Goal: Task Accomplishment & Management: Manage account settings

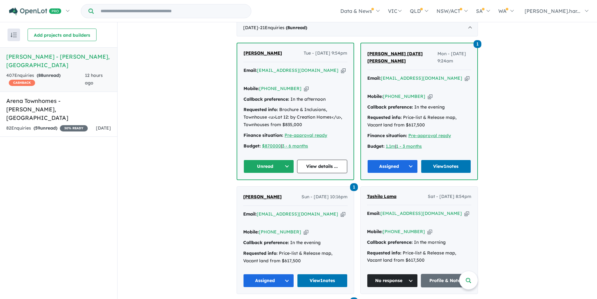
scroll to position [285, 0]
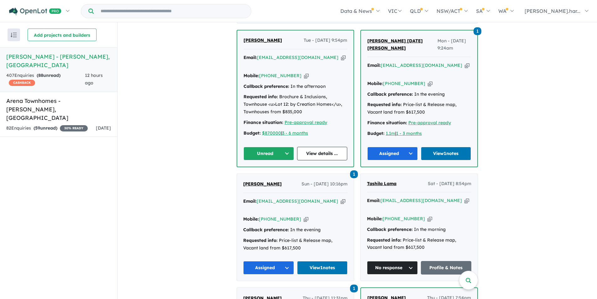
click at [271, 39] on span "[PERSON_NAME]" at bounding box center [263, 40] width 39 height 6
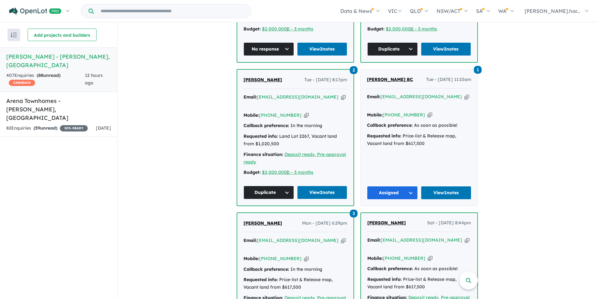
scroll to position [787, 0]
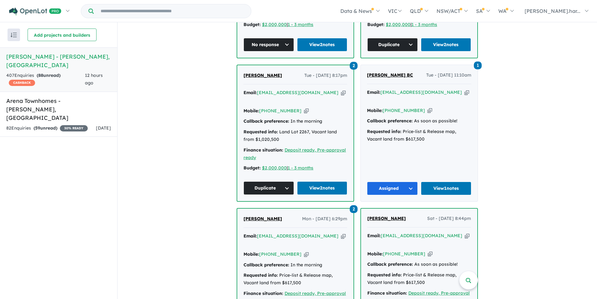
click at [334, 118] on div "Callback preference: In the morning" at bounding box center [296, 122] width 104 height 8
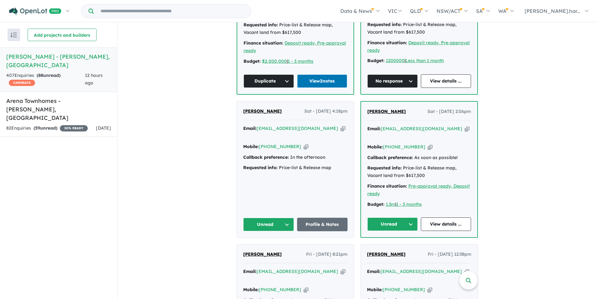
scroll to position [1037, 0]
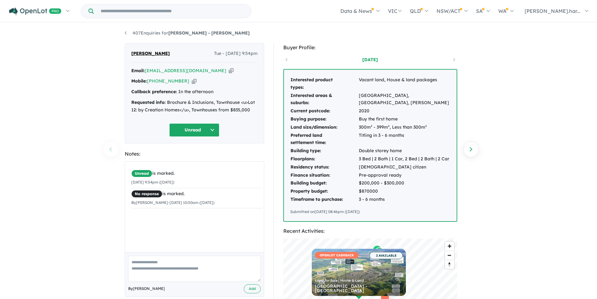
drag, startPoint x: 524, startPoint y: 230, endPoint x: 521, endPoint y: 234, distance: 4.9
click at [522, 233] on div "407 Enquiries for Oran Park - Oran Park Previous enquiry Next enquiry Jenna Baz…" at bounding box center [298, 161] width 597 height 276
drag, startPoint x: 187, startPoint y: 286, endPoint x: 185, endPoint y: 277, distance: 9.4
click at [186, 280] on div "By Erin Harris Add" at bounding box center [194, 274] width 139 height 44
click at [185, 275] on textarea at bounding box center [194, 268] width 133 height 26
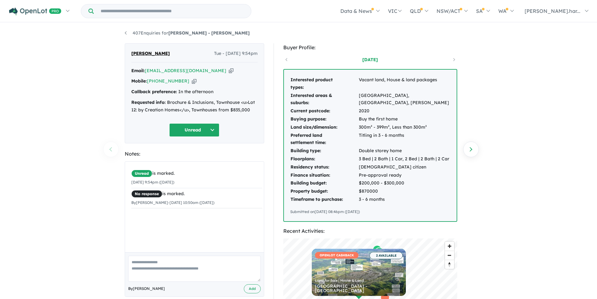
click at [192, 275] on textarea at bounding box center [194, 268] width 133 height 26
type textarea "**********"
click at [250, 286] on button "Add" at bounding box center [252, 288] width 17 height 9
click at [198, 127] on button "Unread" at bounding box center [194, 129] width 50 height 13
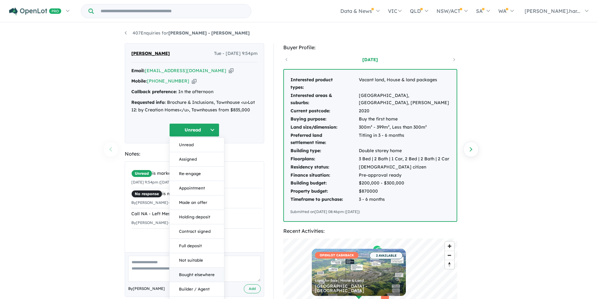
scroll to position [219, 0]
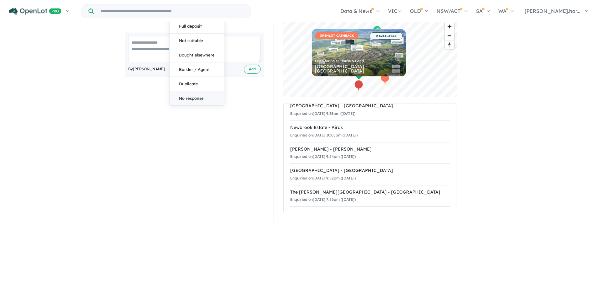
click at [197, 97] on button "No response" at bounding box center [197, 98] width 55 height 14
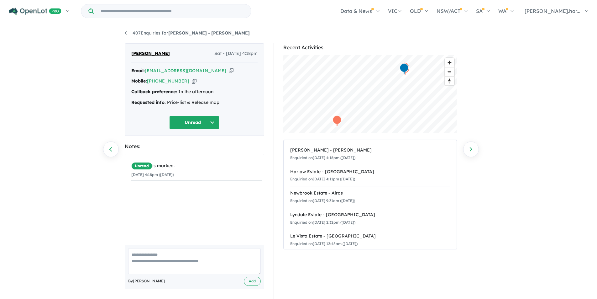
click at [184, 258] on textarea at bounding box center [194, 261] width 133 height 26
type textarea "**********"
click at [253, 279] on button "Add" at bounding box center [252, 280] width 17 height 9
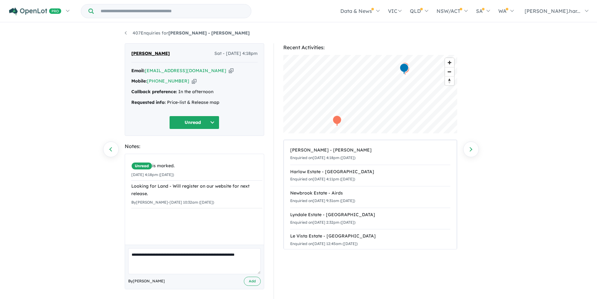
click at [202, 127] on button "Unread" at bounding box center [194, 122] width 50 height 13
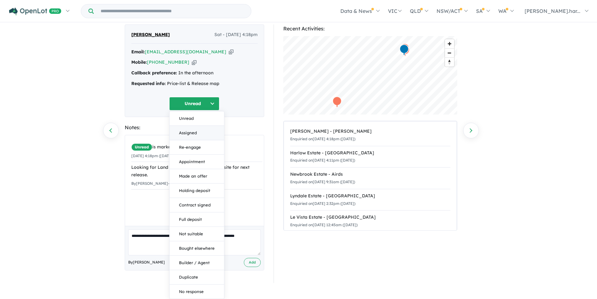
click at [205, 129] on button "Assigned" at bounding box center [197, 133] width 55 height 14
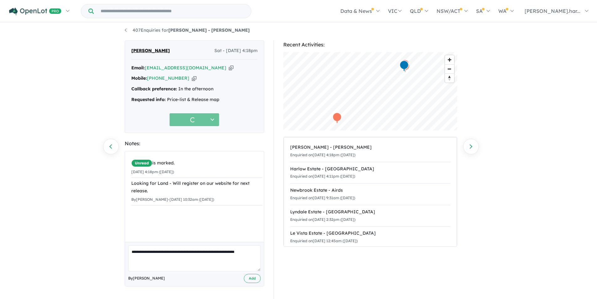
scroll to position [3, 0]
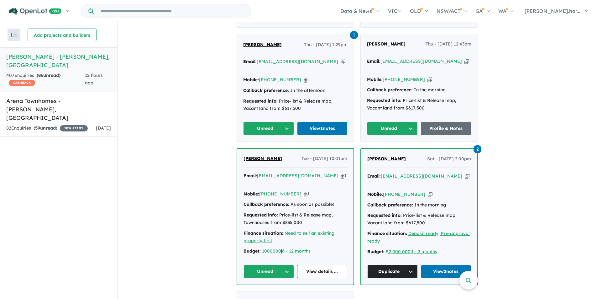
scroll to position [1351, 0]
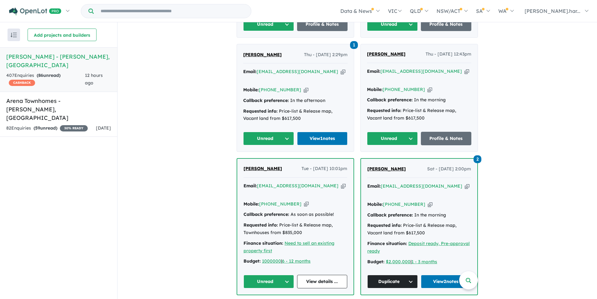
click at [264, 275] on button "Unread" at bounding box center [269, 281] width 50 height 13
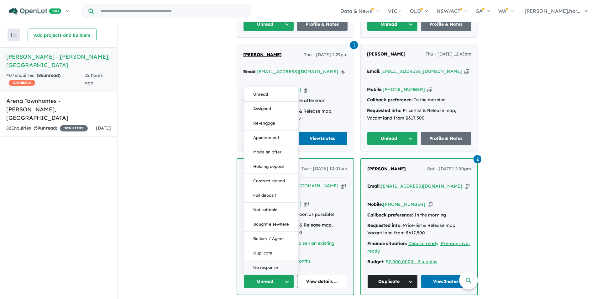
click at [278, 260] on button "No response" at bounding box center [271, 267] width 55 height 14
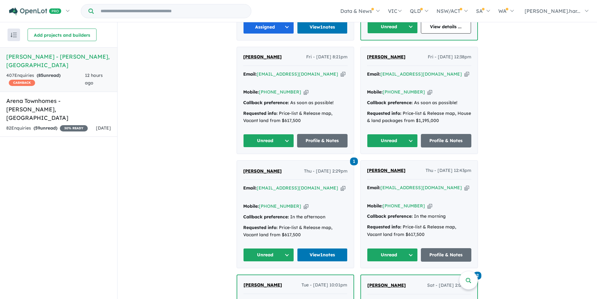
scroll to position [1194, 0]
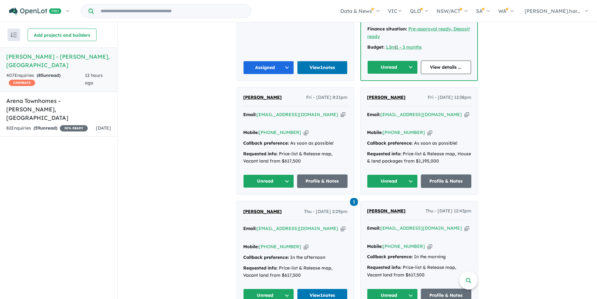
click at [386, 208] on span "Sareen Gogi" at bounding box center [386, 211] width 39 height 6
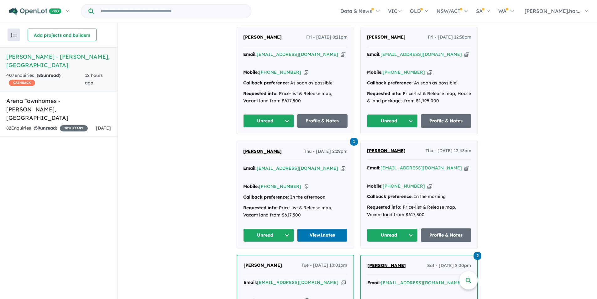
scroll to position [1163, 0]
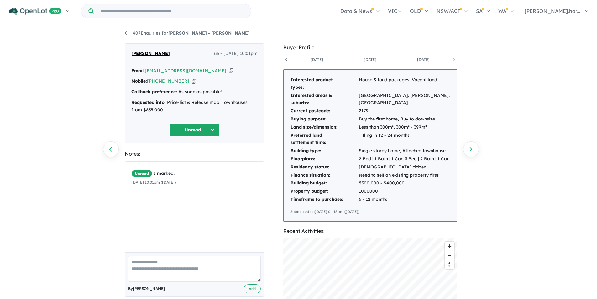
scroll to position [0, 100]
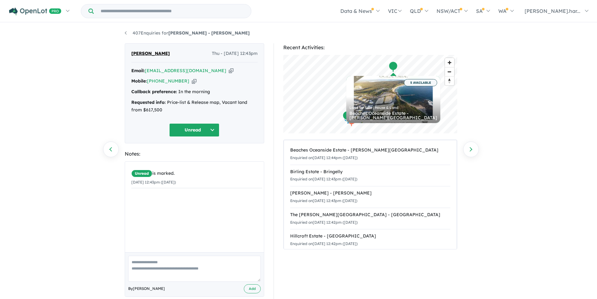
click at [175, 267] on textarea at bounding box center [194, 268] width 133 height 26
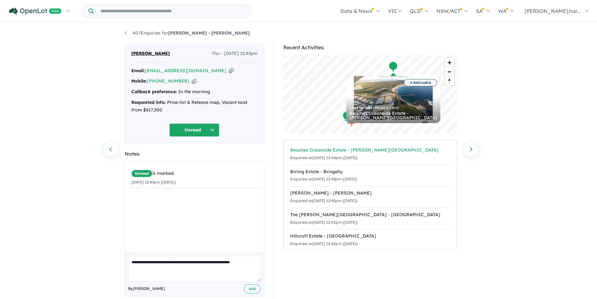
type textarea "**********"
click at [255, 287] on button "Add" at bounding box center [252, 288] width 17 height 9
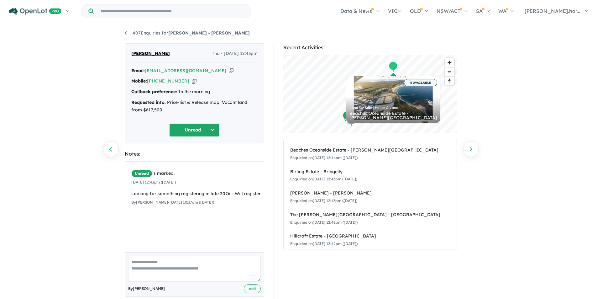
click at [210, 126] on button "Unread" at bounding box center [194, 129] width 50 height 13
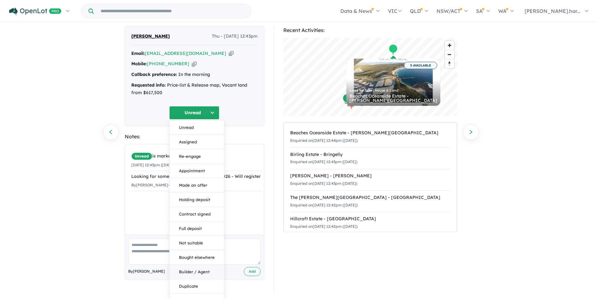
scroll to position [26, 0]
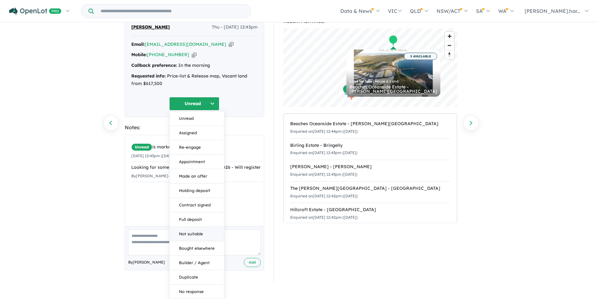
click at [201, 227] on button "Not suitable" at bounding box center [197, 234] width 55 height 14
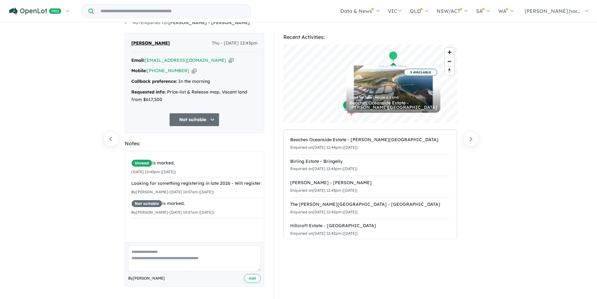
click at [207, 122] on button "Not suitable" at bounding box center [194, 119] width 50 height 13
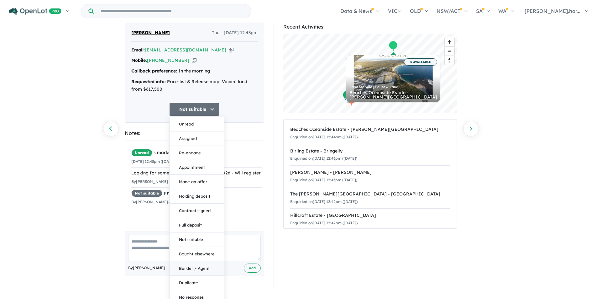
scroll to position [26, 0]
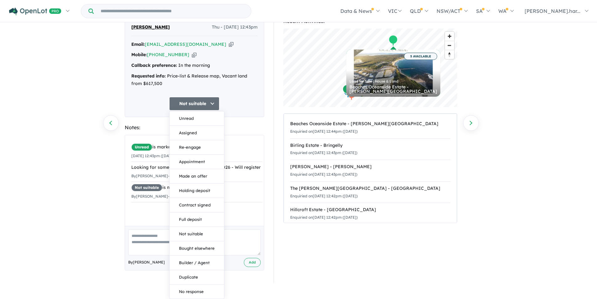
click at [237, 102] on div "Not suitable Unread Assigned Re-engage Appointment Made an offer Holding deposi…" at bounding box center [194, 103] width 126 height 13
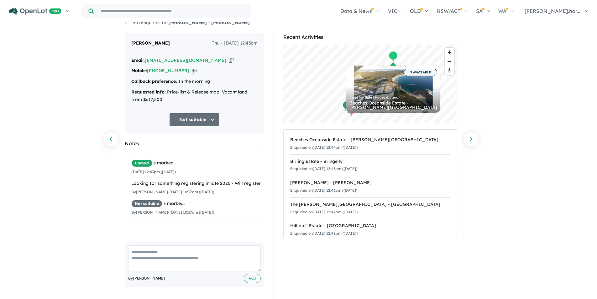
click at [200, 116] on button "Not suitable" at bounding box center [194, 119] width 50 height 13
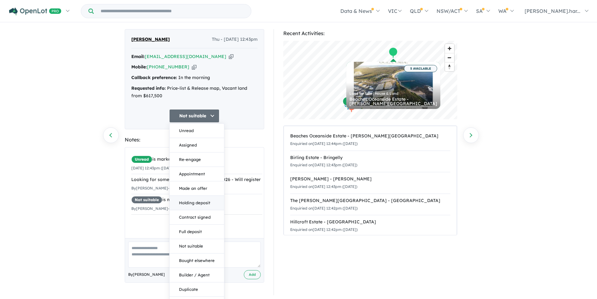
scroll to position [26, 0]
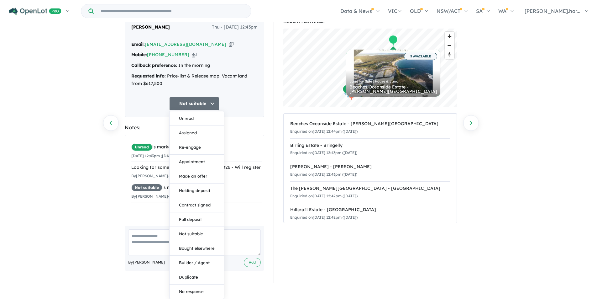
click at [302, 258] on section "Recent Activities: © Mapbox © OpenStreetMap Improve this map 5 AVAILABLE Land f…" at bounding box center [370, 150] width 174 height 266
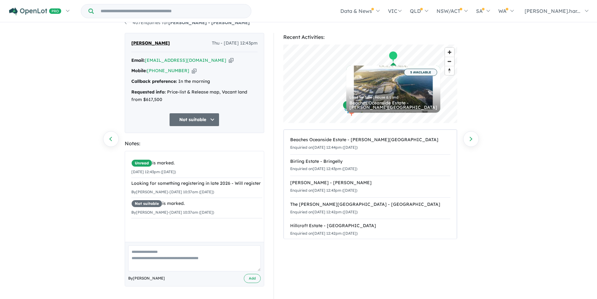
scroll to position [10, 0]
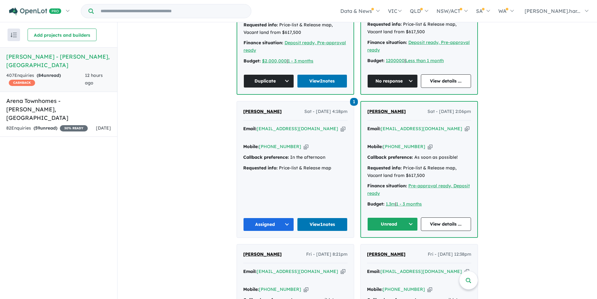
scroll to position [1069, 0]
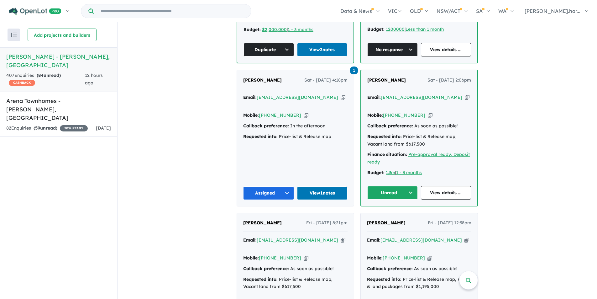
drag, startPoint x: 239, startPoint y: 177, endPoint x: 245, endPoint y: 178, distance: 6.4
click at [245, 213] on div "Atif Ali Fri - 12/09/2025, 8:21pm Email: atifa@live.com.au Copied! Mobile: +61 …" at bounding box center [295, 266] width 117 height 107
click at [248, 219] on link "Atif Ali" at bounding box center [262, 223] width 39 height 8
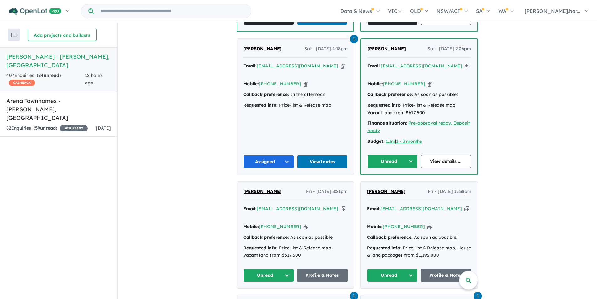
click at [278, 268] on button "Unread" at bounding box center [268, 274] width 51 height 13
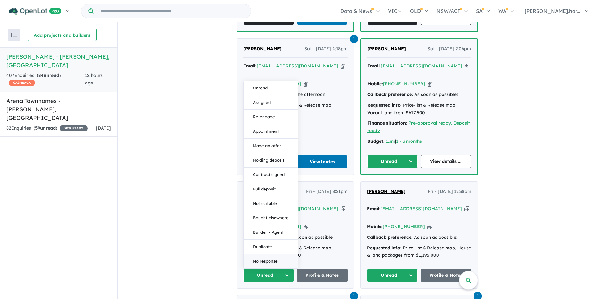
click at [274, 254] on button "No response" at bounding box center [271, 261] width 55 height 14
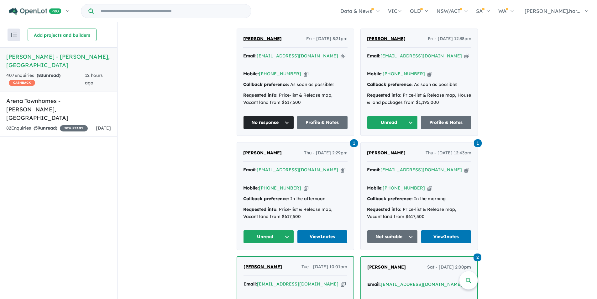
scroll to position [1257, 0]
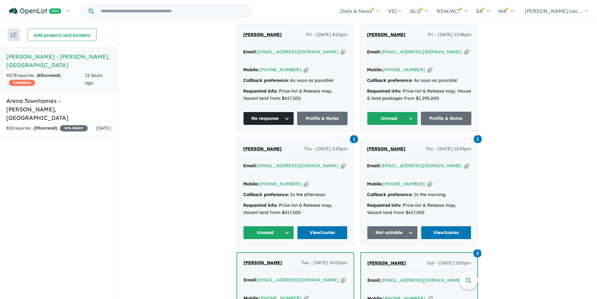
click at [274, 226] on button "Unread" at bounding box center [268, 232] width 51 height 13
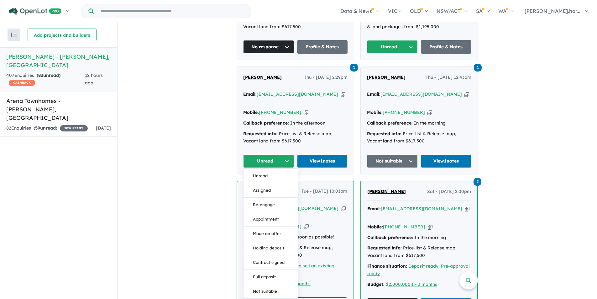
scroll to position [1414, 0]
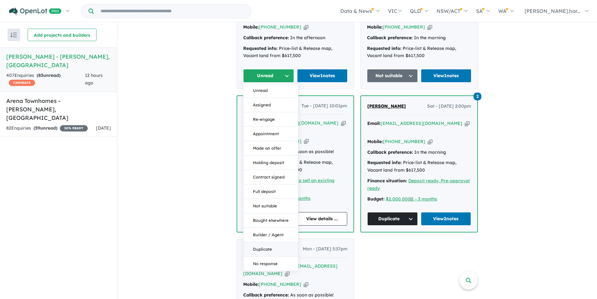
click at [265, 242] on button "Duplicate" at bounding box center [271, 249] width 55 height 14
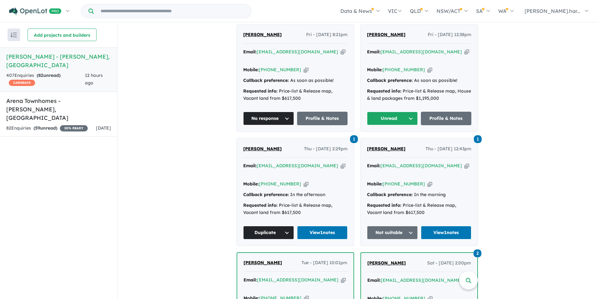
scroll to position [1163, 0]
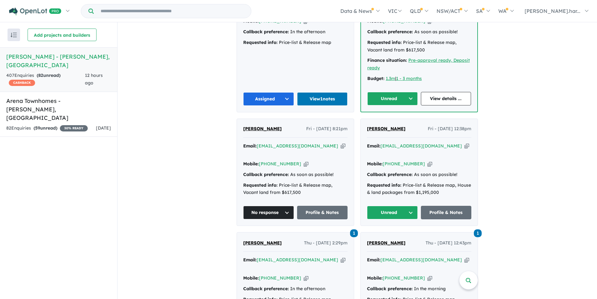
click at [376, 126] on span "Dipu Paul" at bounding box center [386, 129] width 39 height 6
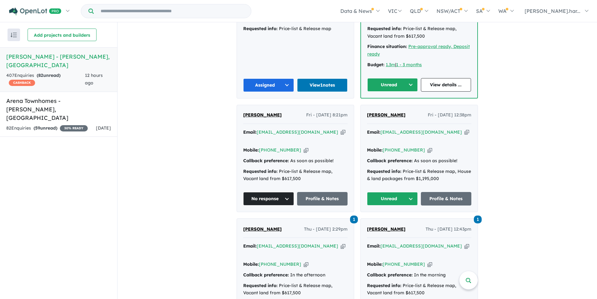
scroll to position [1037, 0]
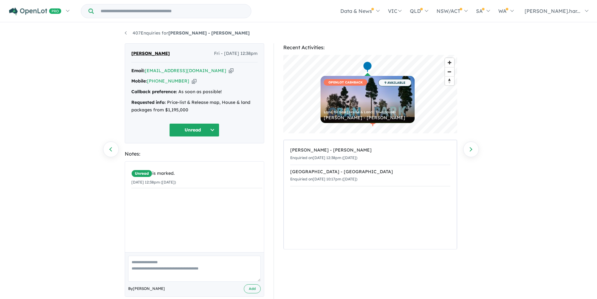
click at [185, 128] on button "Unread" at bounding box center [194, 129] width 50 height 13
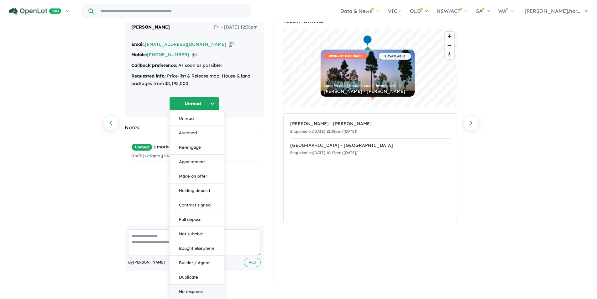
click at [204, 293] on button "No response" at bounding box center [197, 291] width 55 height 14
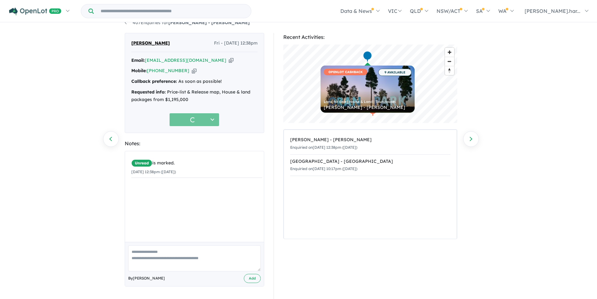
scroll to position [10, 0]
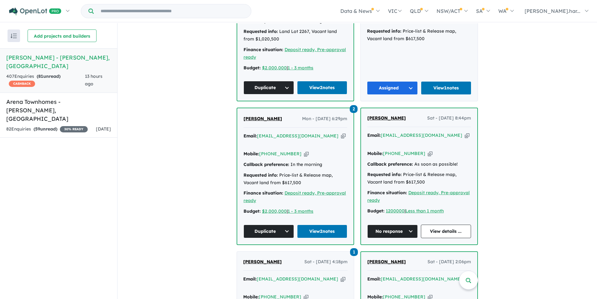
scroll to position [975, 0]
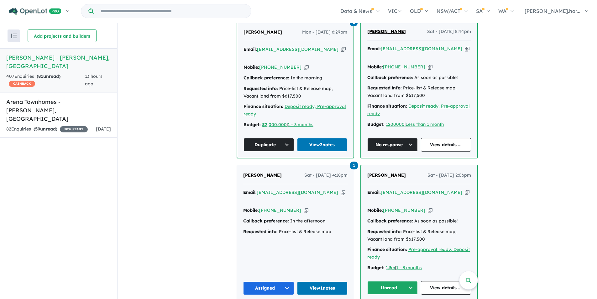
click at [379, 172] on span "[PERSON_NAME]" at bounding box center [386, 175] width 39 height 6
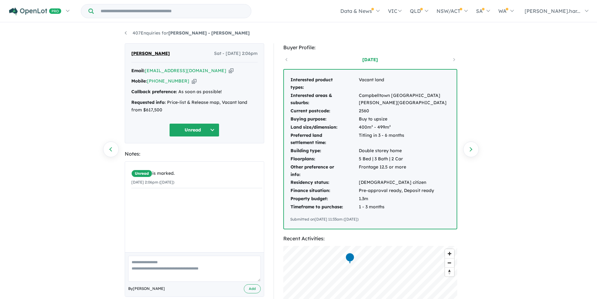
click at [179, 265] on textarea at bounding box center [194, 268] width 133 height 26
type textarea "**********"
click at [194, 129] on button "Unread" at bounding box center [194, 129] width 50 height 13
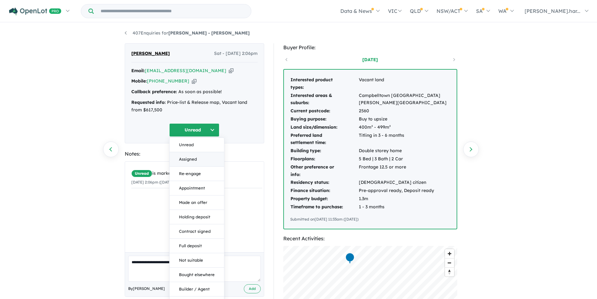
click at [200, 160] on button "Assigned" at bounding box center [197, 159] width 55 height 14
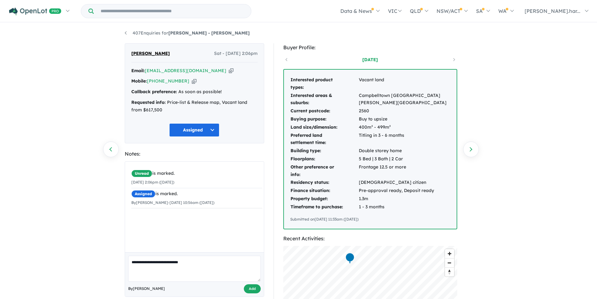
click at [257, 287] on button "Add" at bounding box center [252, 288] width 17 height 9
